Goal: Information Seeking & Learning: Find contact information

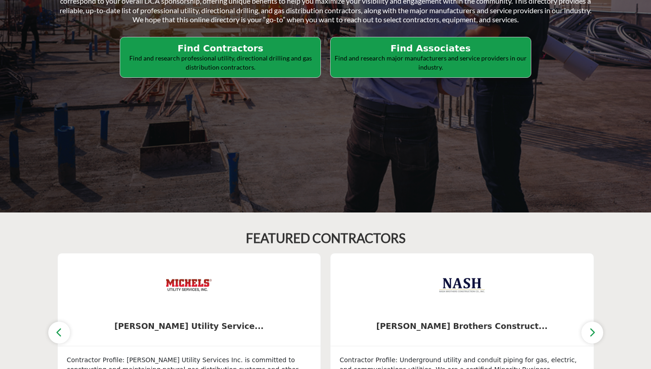
scroll to position [136, 0]
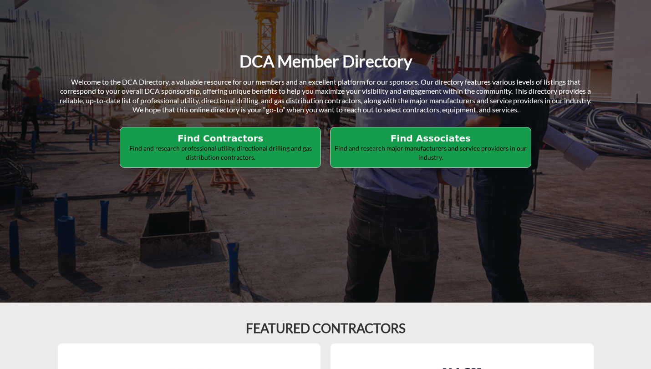
click at [259, 132] on button "Find Contractors Find and research professional utility, directional drilling a…" at bounding box center [220, 147] width 201 height 41
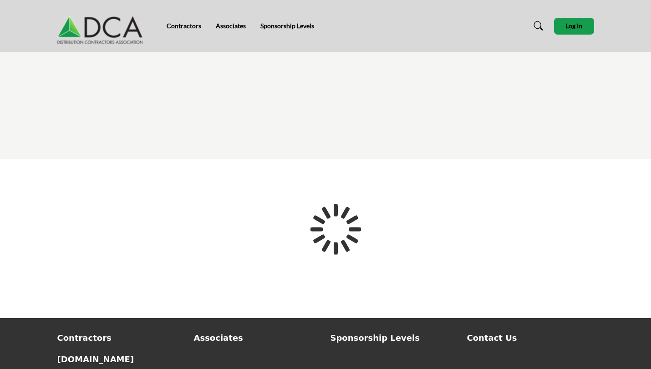
scroll to position [91, 0]
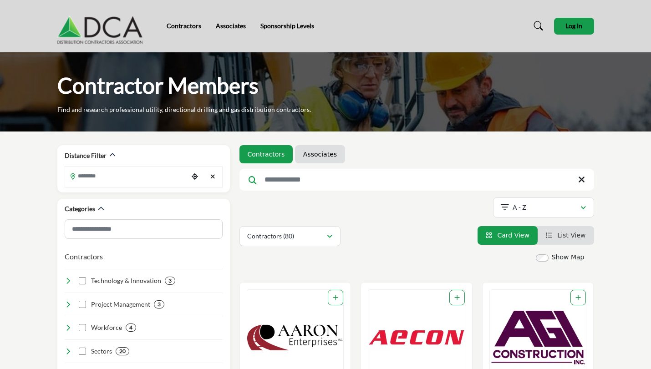
click at [418, 149] on ul "Contractors Associates" at bounding box center [416, 154] width 354 height 18
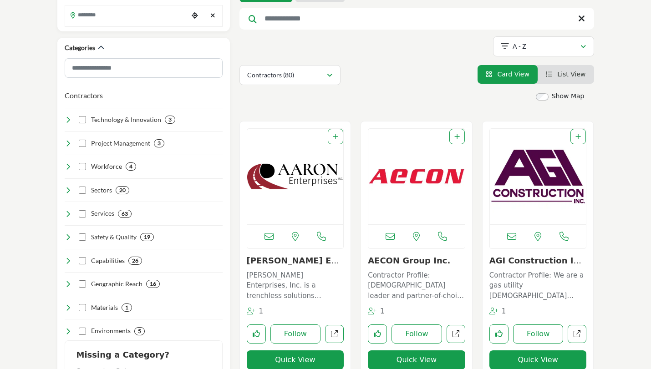
scroll to position [273, 0]
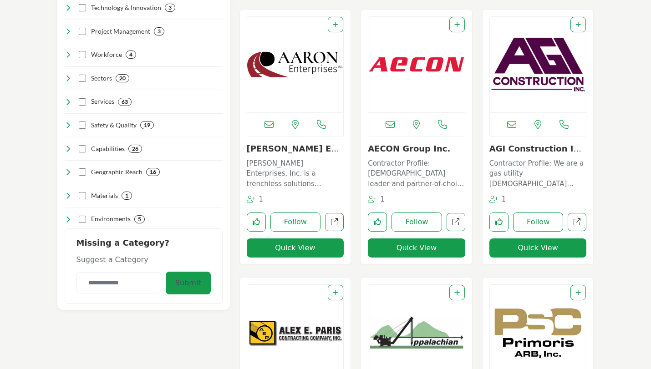
click at [271, 124] on icon at bounding box center [268, 124] width 9 height 9
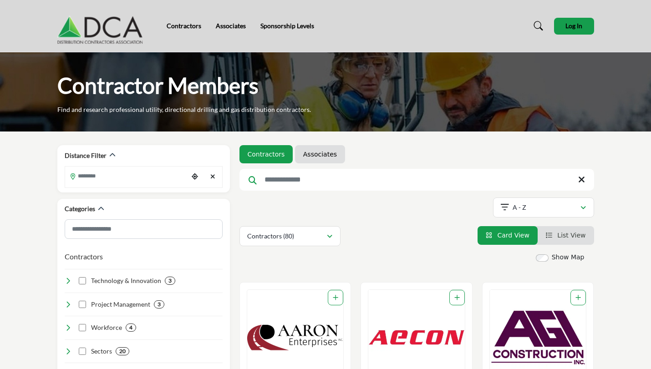
scroll to position [227, 0]
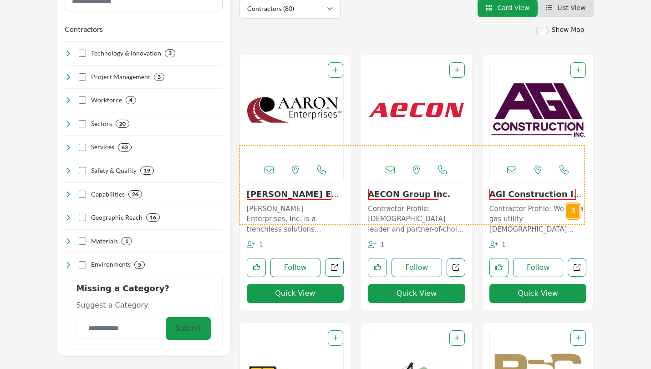
drag, startPoint x: 319, startPoint y: 170, endPoint x: 585, endPoint y: 225, distance: 271.2
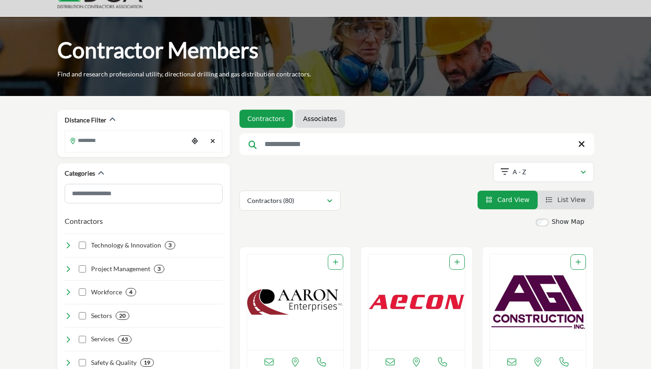
scroll to position [0, 0]
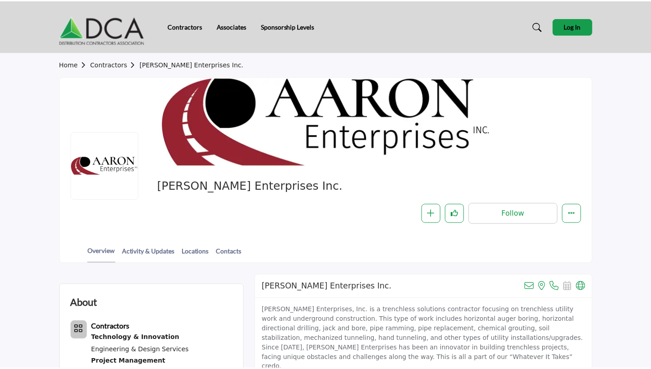
scroll to position [227, 0]
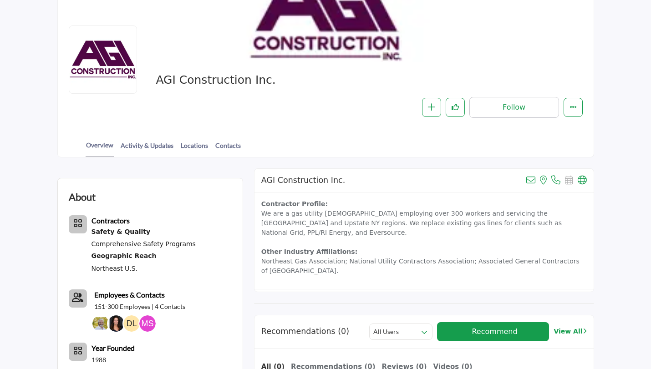
scroll to position [91, 0]
